Goal: Task Accomplishment & Management: Use online tool/utility

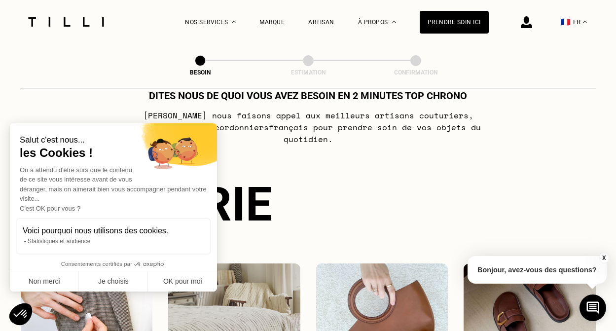
scroll to position [31, 0]
click at [54, 279] on button "Non merci" at bounding box center [44, 281] width 69 height 21
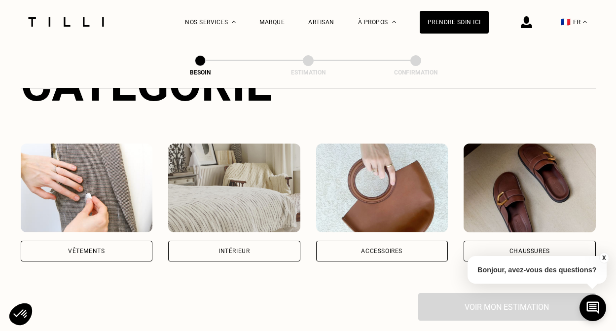
scroll to position [137, 0]
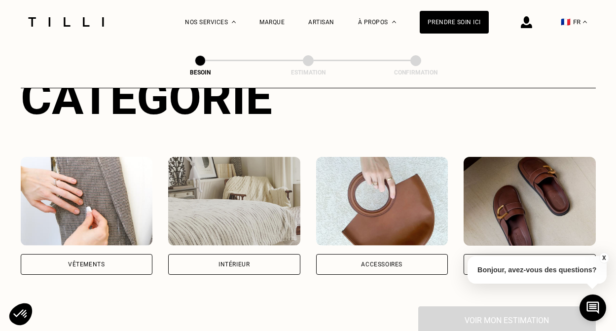
click at [92, 265] on div "Catégorie Vêtements Intérieur Accessoires Chaussures Voir mon estimation" at bounding box center [308, 202] width 575 height 264
click at [86, 261] on div "Vêtements" at bounding box center [86, 264] width 36 height 6
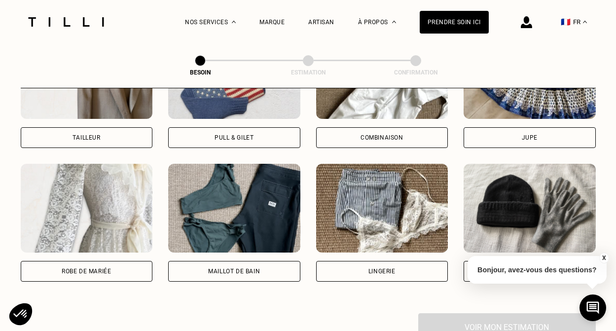
scroll to position [686, 0]
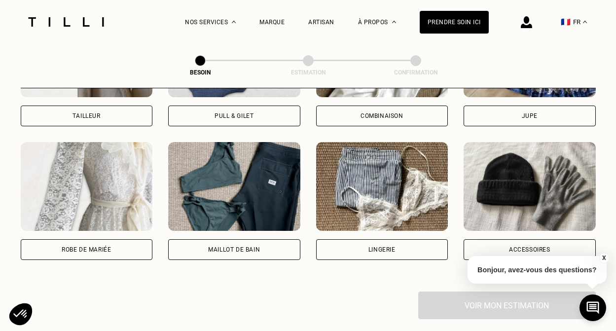
click at [232, 108] on div "Pull & gilet" at bounding box center [234, 115] width 132 height 21
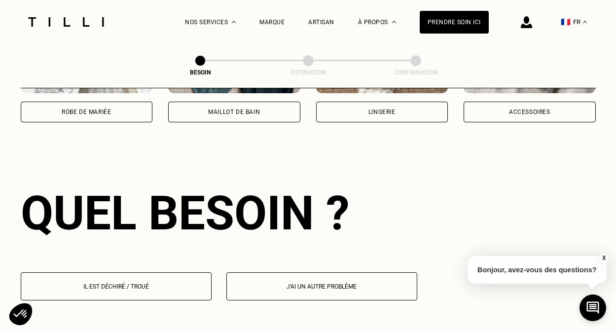
scroll to position [855, 0]
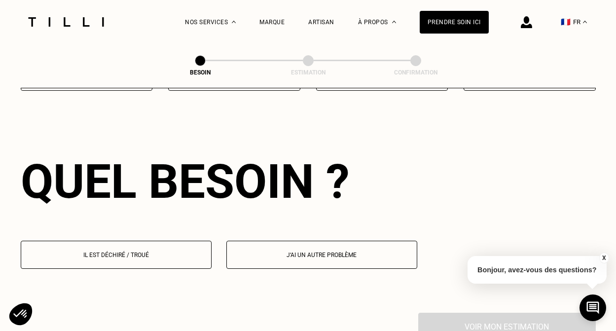
click at [163, 251] on p "Il est déchiré / troué" at bounding box center [116, 254] width 180 height 7
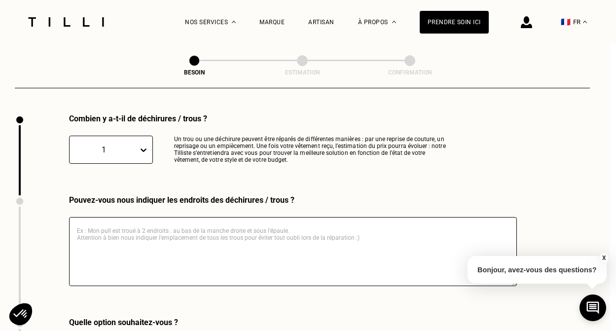
scroll to position [1055, 6]
click at [132, 144] on div "1" at bounding box center [103, 148] width 59 height 9
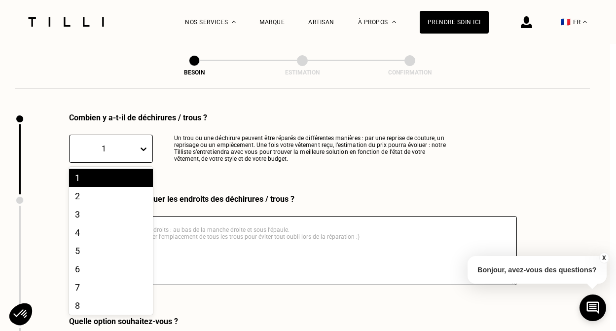
click at [204, 153] on div "Combien y a-t-il de déchirures / trous ? 1, 1 of 10. 10 results available. Use …" at bounding box center [234, 153] width 438 height 81
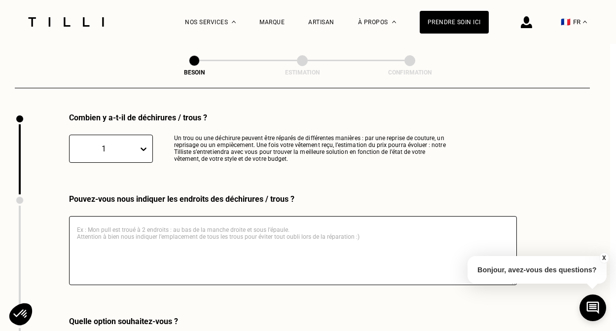
click at [125, 144] on div "1" at bounding box center [103, 148] width 59 height 9
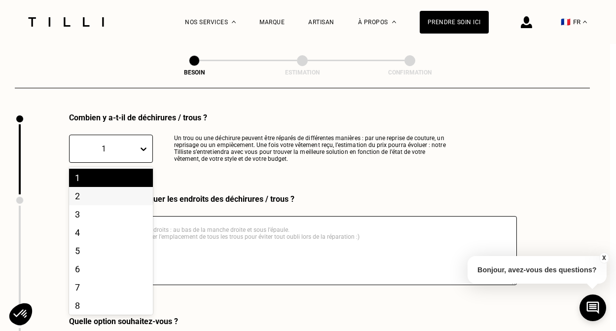
click at [102, 190] on div "2" at bounding box center [111, 196] width 84 height 18
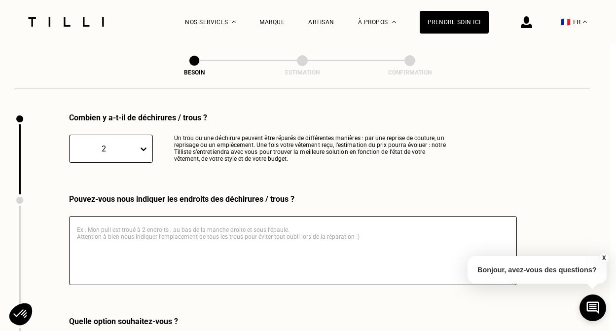
click at [143, 245] on textarea at bounding box center [292, 250] width 447 height 69
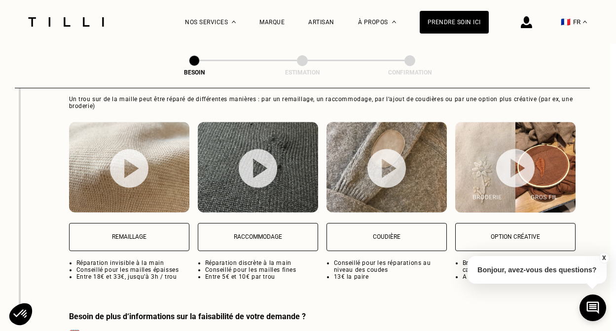
scroll to position [1294, 6]
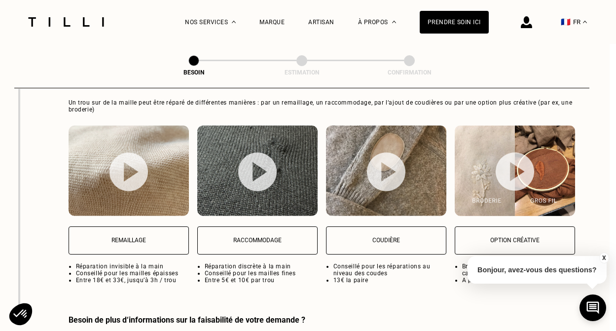
click at [224, 234] on button "Raccommodage" at bounding box center [257, 240] width 120 height 28
select select "FR"
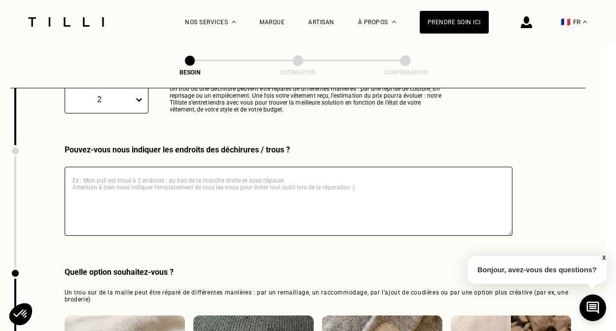
scroll to position [1096, 10]
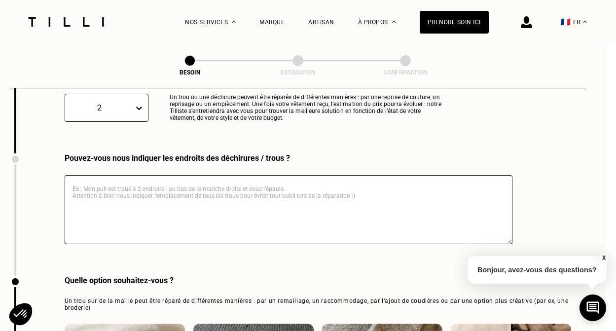
click at [159, 210] on textarea at bounding box center [288, 209] width 447 height 69
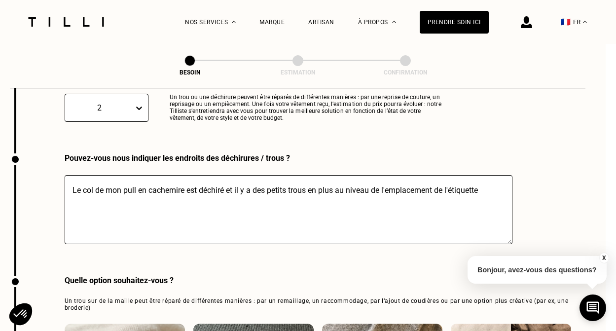
scroll to position [1100, 10]
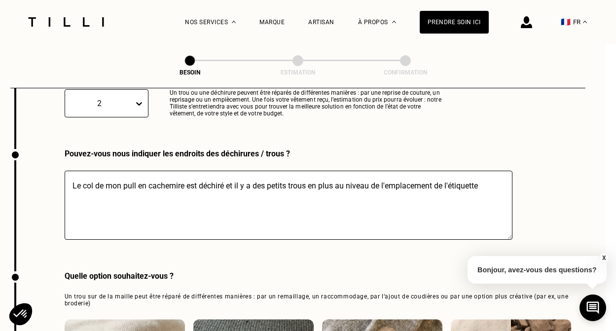
click at [329, 176] on textarea "Le col de mon pull en cachemire est déchiré et il y a des petits trous en plus …" at bounding box center [288, 205] width 447 height 69
click at [255, 174] on textarea "Le col de mon pull en cachemire est déchiré et il y a des petits trous au nivea…" at bounding box center [288, 205] width 447 height 69
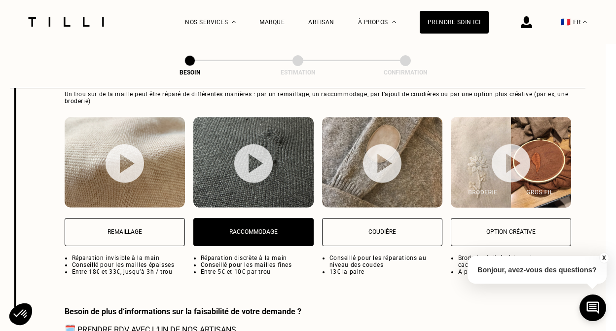
scroll to position [1303, 10]
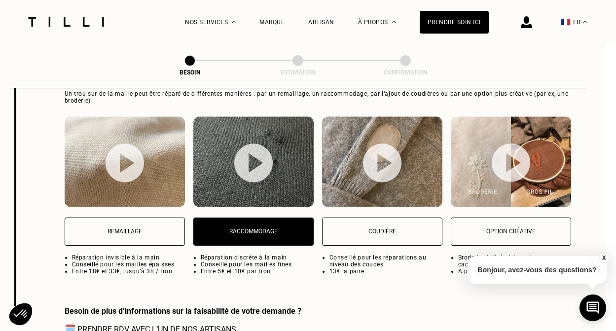
type textarea "Le col de mon pull en cachemire est déchiré et il y a en plus des petits trous …"
click at [151, 228] on p "Remaillage" at bounding box center [124, 231] width 109 height 7
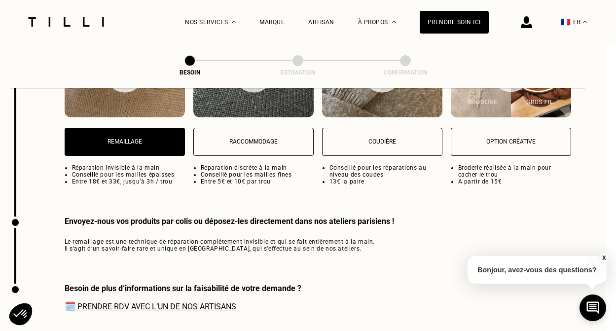
click at [242, 138] on p "Raccommodage" at bounding box center [253, 141] width 109 height 7
select select "FR"
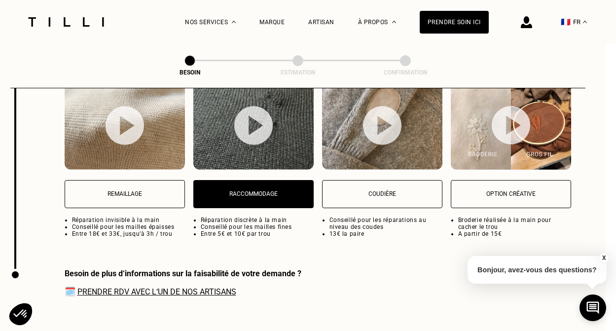
scroll to position [1343, 10]
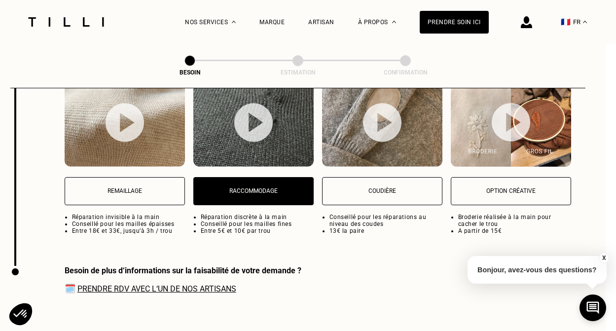
click at [132, 177] on button "Remaillage" at bounding box center [125, 191] width 120 height 28
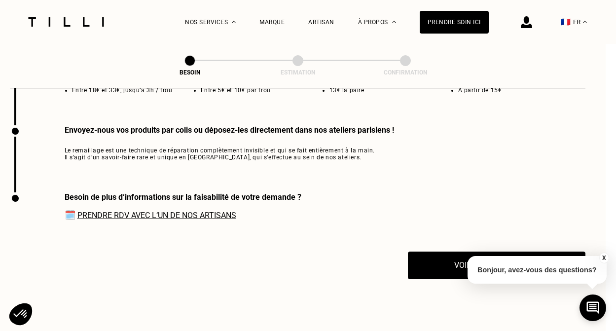
scroll to position [1486, 10]
